Goal: Information Seeking & Learning: Learn about a topic

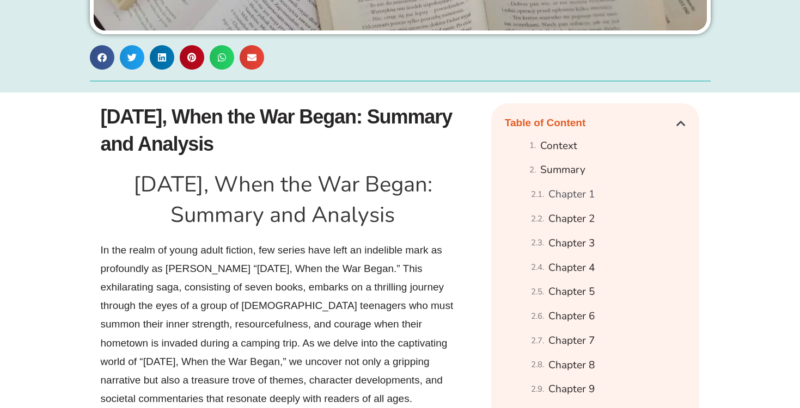
scroll to position [566, 0]
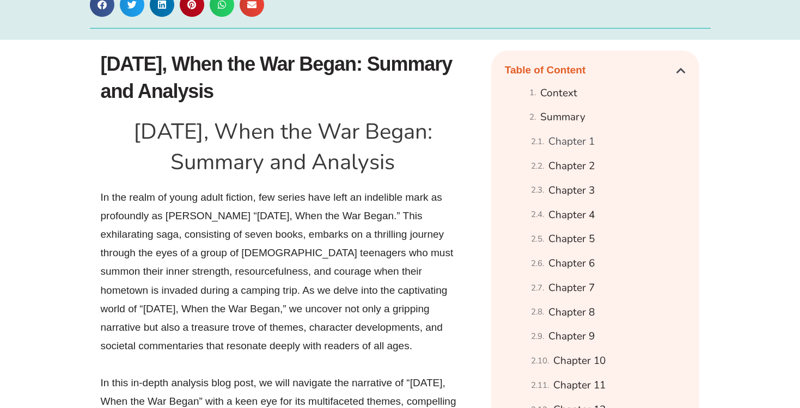
drag, startPoint x: 124, startPoint y: 151, endPoint x: 430, endPoint y: 179, distance: 307.2
click at [430, 177] on h1 "[DATE], When the War Began: Summary and Analysis" at bounding box center [283, 147] width 365 height 61
drag, startPoint x: 125, startPoint y: 155, endPoint x: 203, endPoint y: 167, distance: 78.9
click at [203, 168] on h1 "[DATE], When the War Began: Summary and Analysis" at bounding box center [283, 147] width 365 height 61
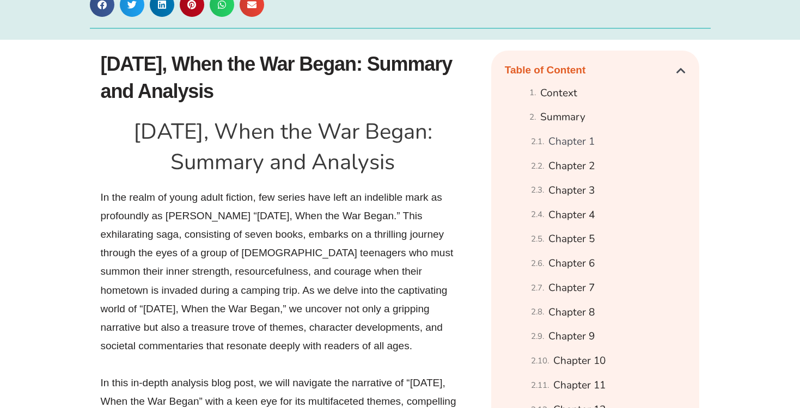
click at [131, 167] on h1 "[DATE], When the War Began: Summary and Analysis" at bounding box center [283, 147] width 365 height 61
drag, startPoint x: 123, startPoint y: 155, endPoint x: 399, endPoint y: 194, distance: 278.3
click at [399, 177] on h1 "[DATE], When the War Began: Summary and Analysis" at bounding box center [283, 147] width 365 height 61
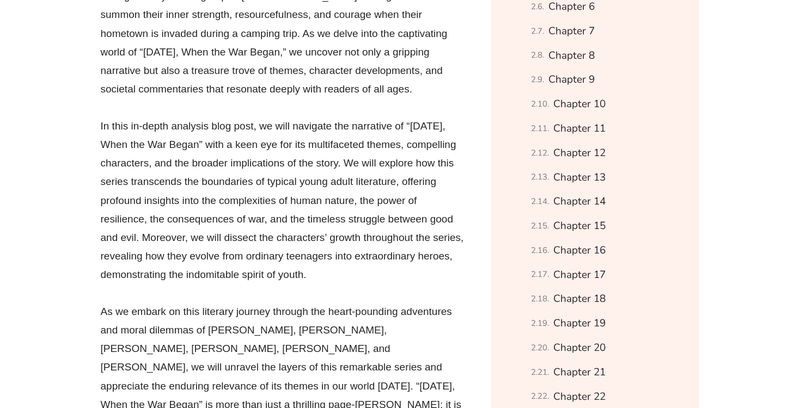
scroll to position [825, 0]
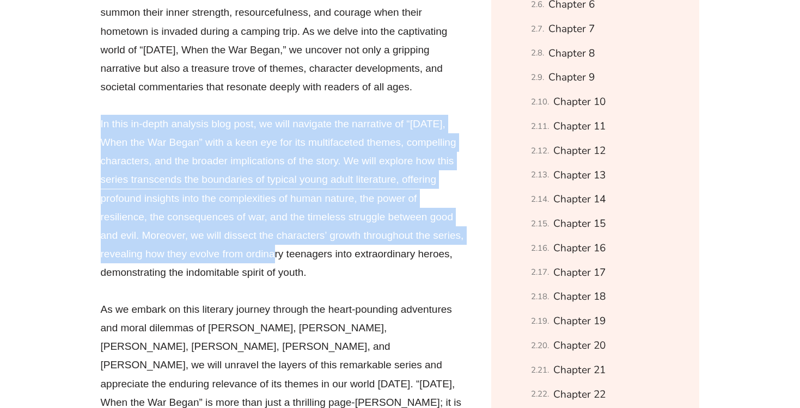
drag, startPoint x: 159, startPoint y: 137, endPoint x: 266, endPoint y: 292, distance: 188.3
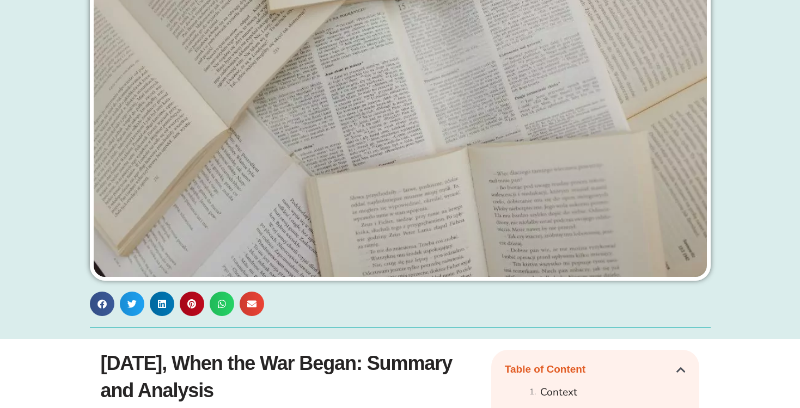
scroll to position [0, 0]
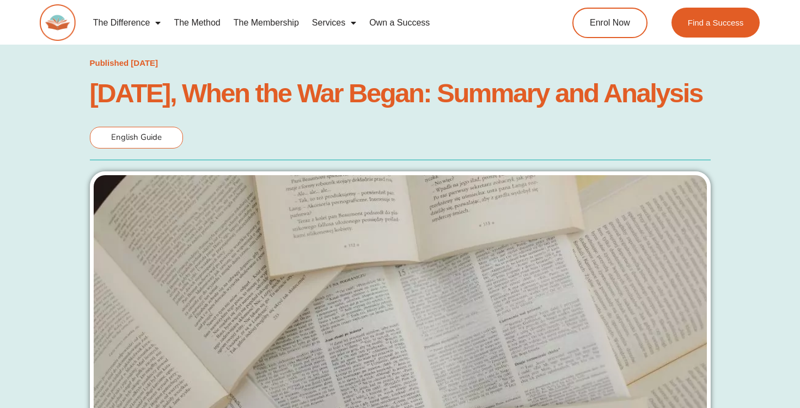
click at [142, 44] on div "The Difference Personalised Program Inspirational Tutors Motivational Learning …" at bounding box center [400, 28] width 720 height 56
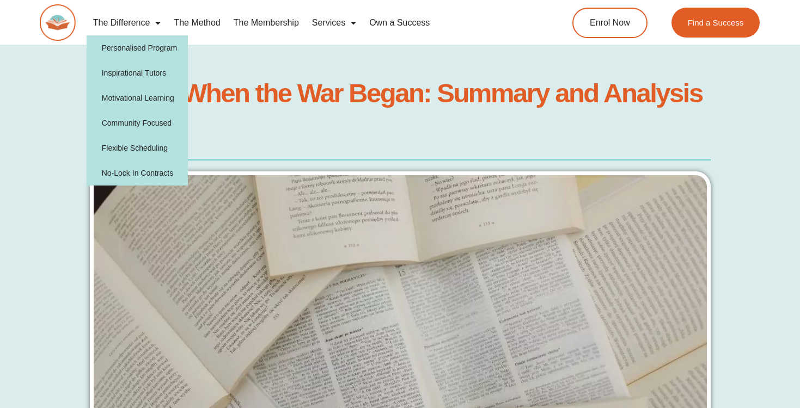
click at [141, 21] on link "The Difference" at bounding box center [127, 22] width 81 height 25
